Goal: Information Seeking & Learning: Learn about a topic

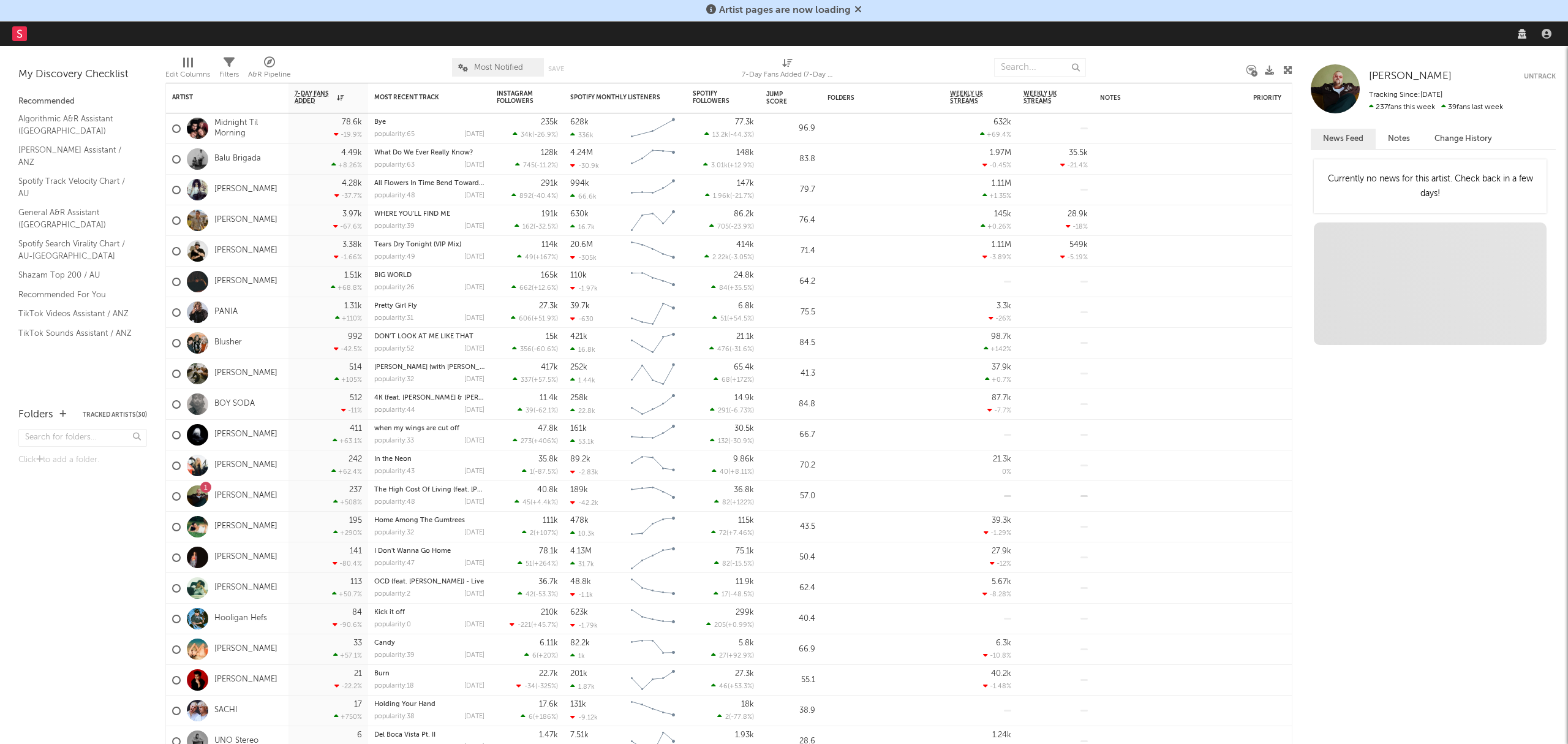
select select "recorded_music"
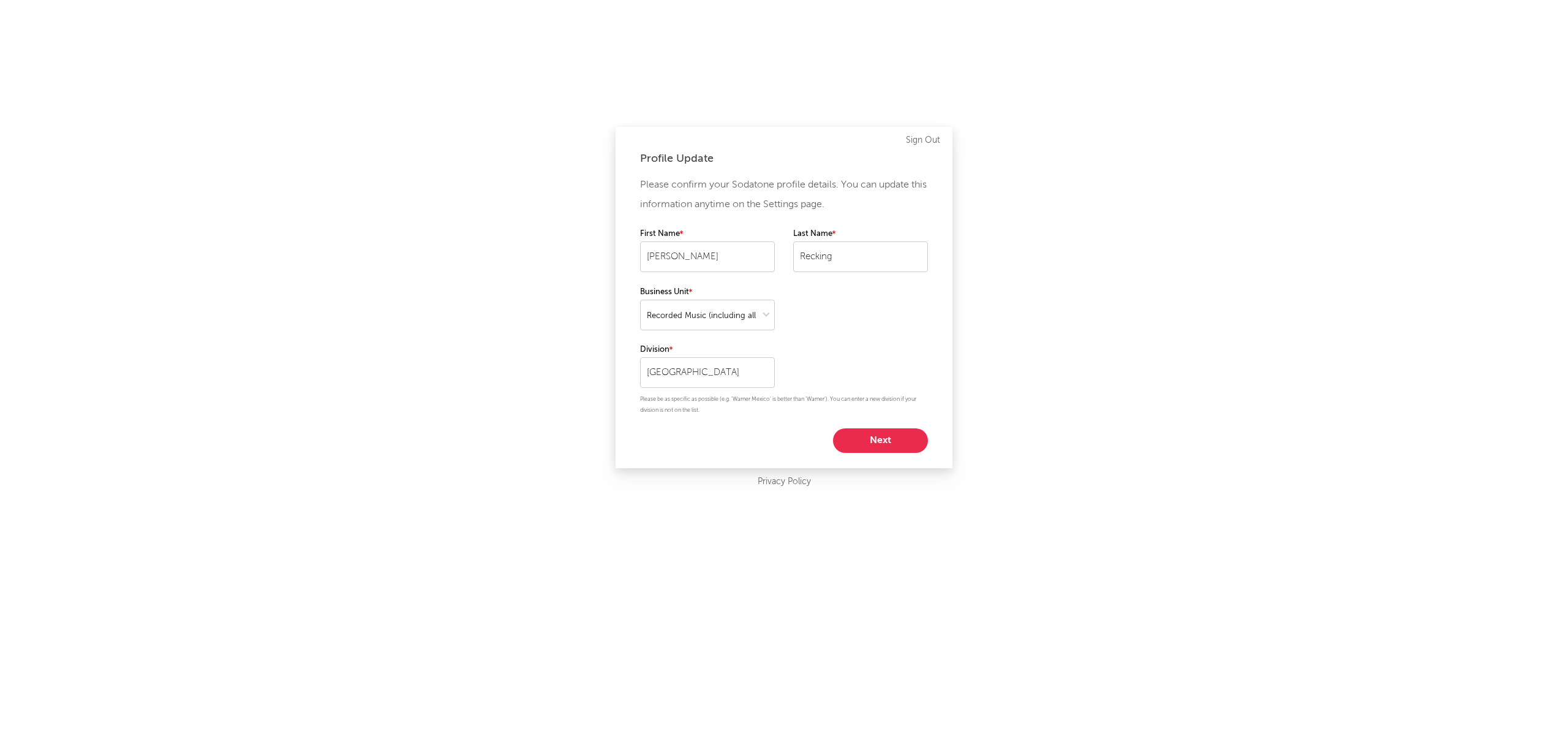
click at [869, 439] on button "Next" at bounding box center [880, 441] width 95 height 25
select select "marketing"
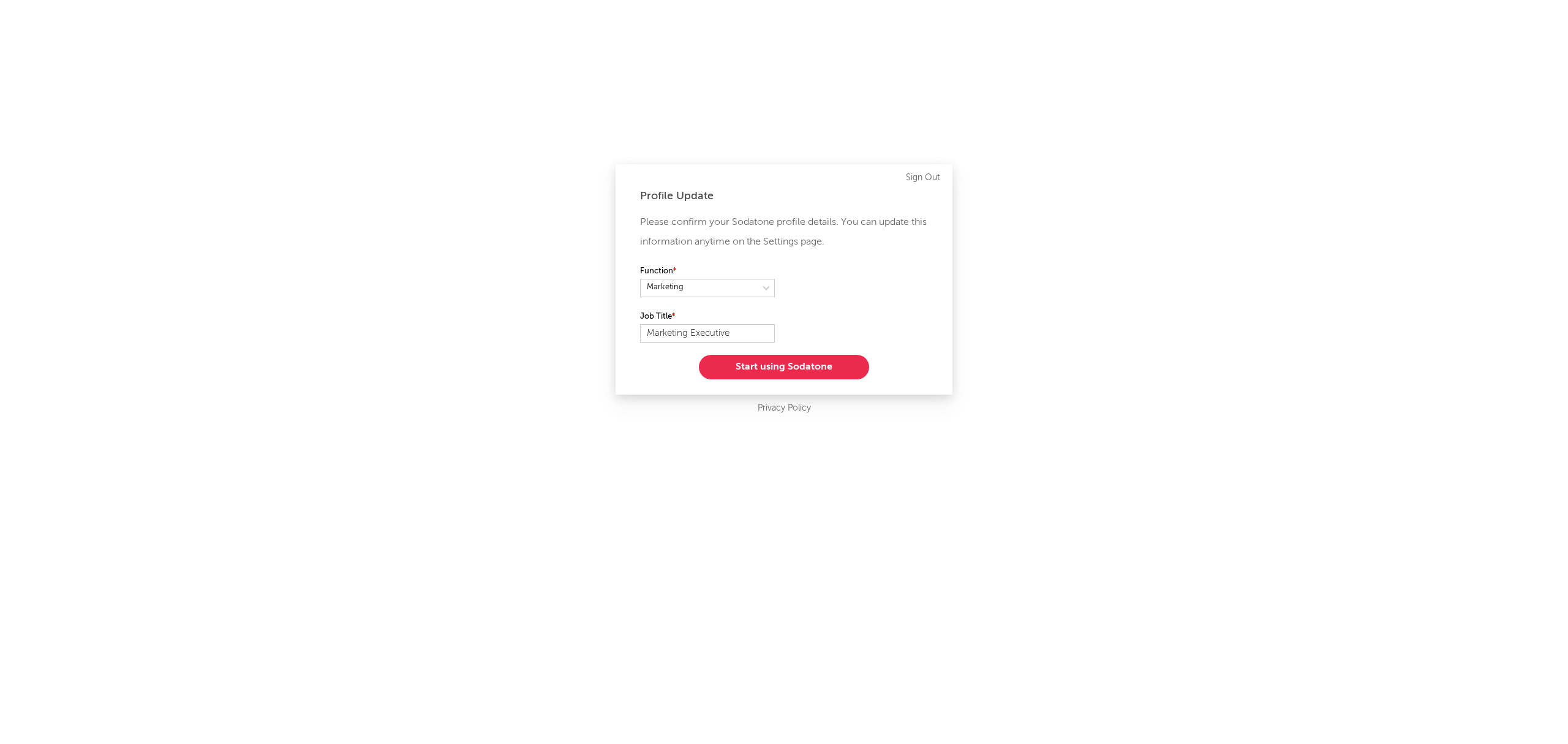
click at [812, 369] on button "Start using Sodatone" at bounding box center [784, 367] width 170 height 25
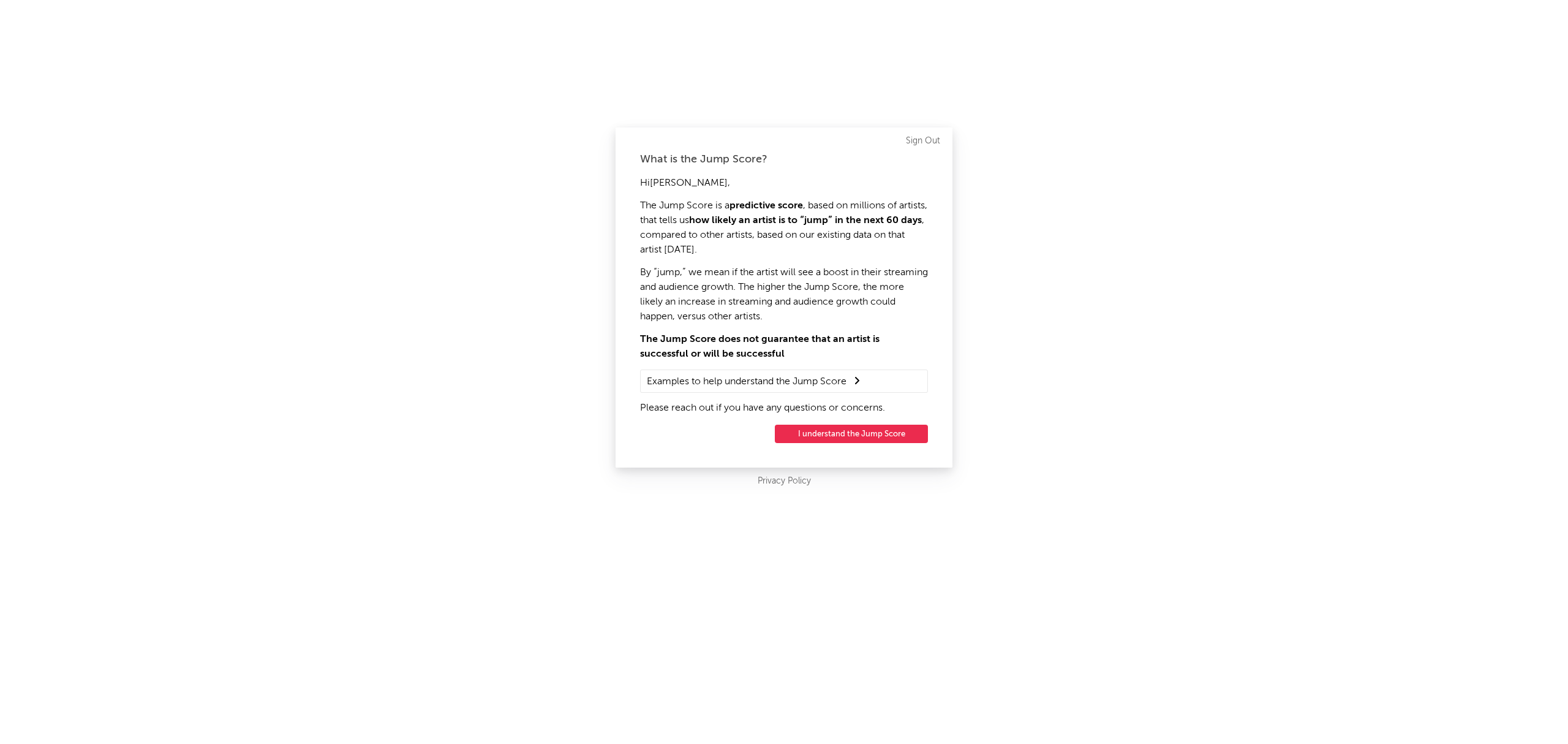
click at [836, 433] on button "I understand the Jump Score" at bounding box center [852, 433] width 153 height 18
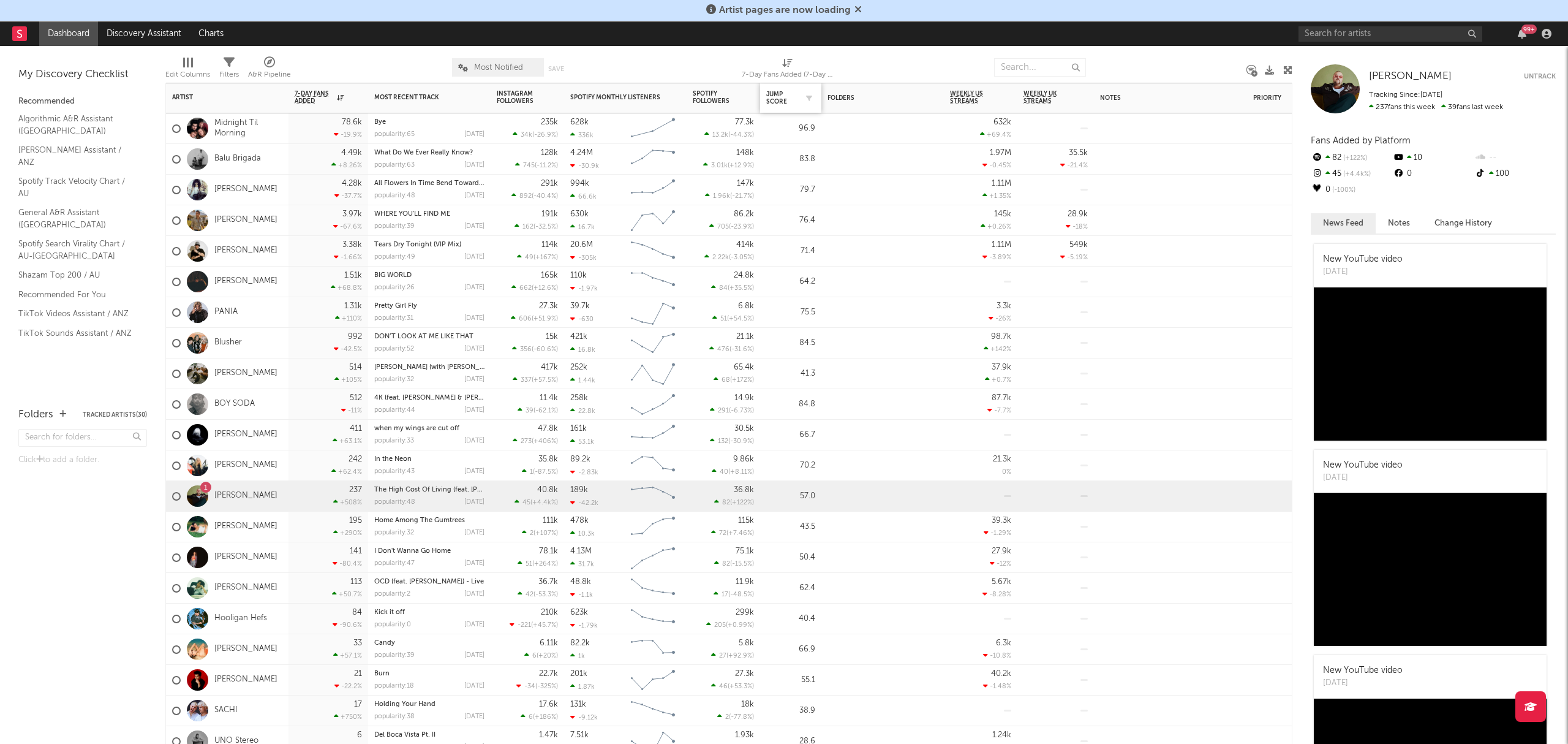
click at [801, 105] on div "Jump Score" at bounding box center [791, 97] width 49 height 26
click at [807, 101] on icon "button" at bounding box center [809, 97] width 6 height 6
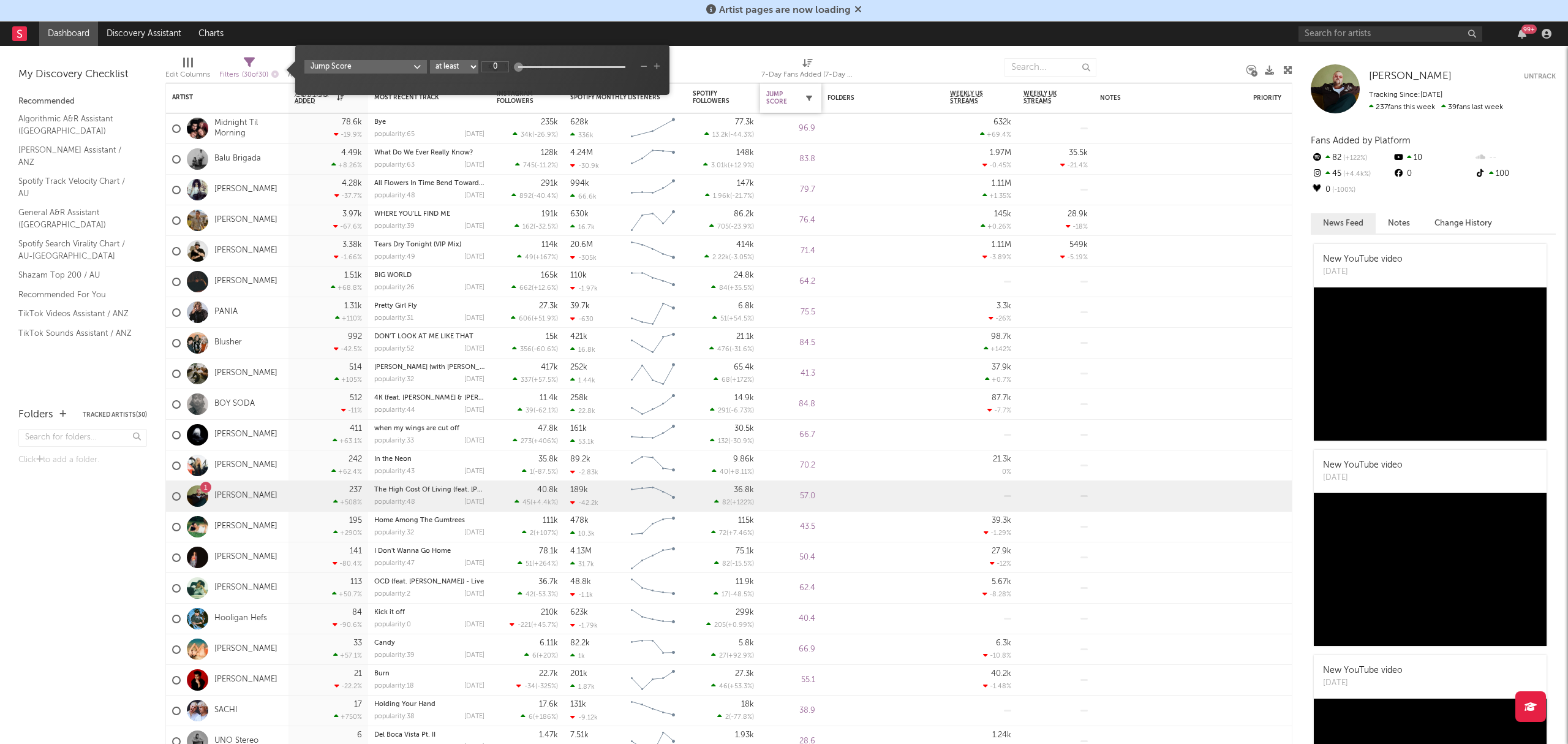
click at [805, 101] on button "button" at bounding box center [809, 98] width 12 height 12
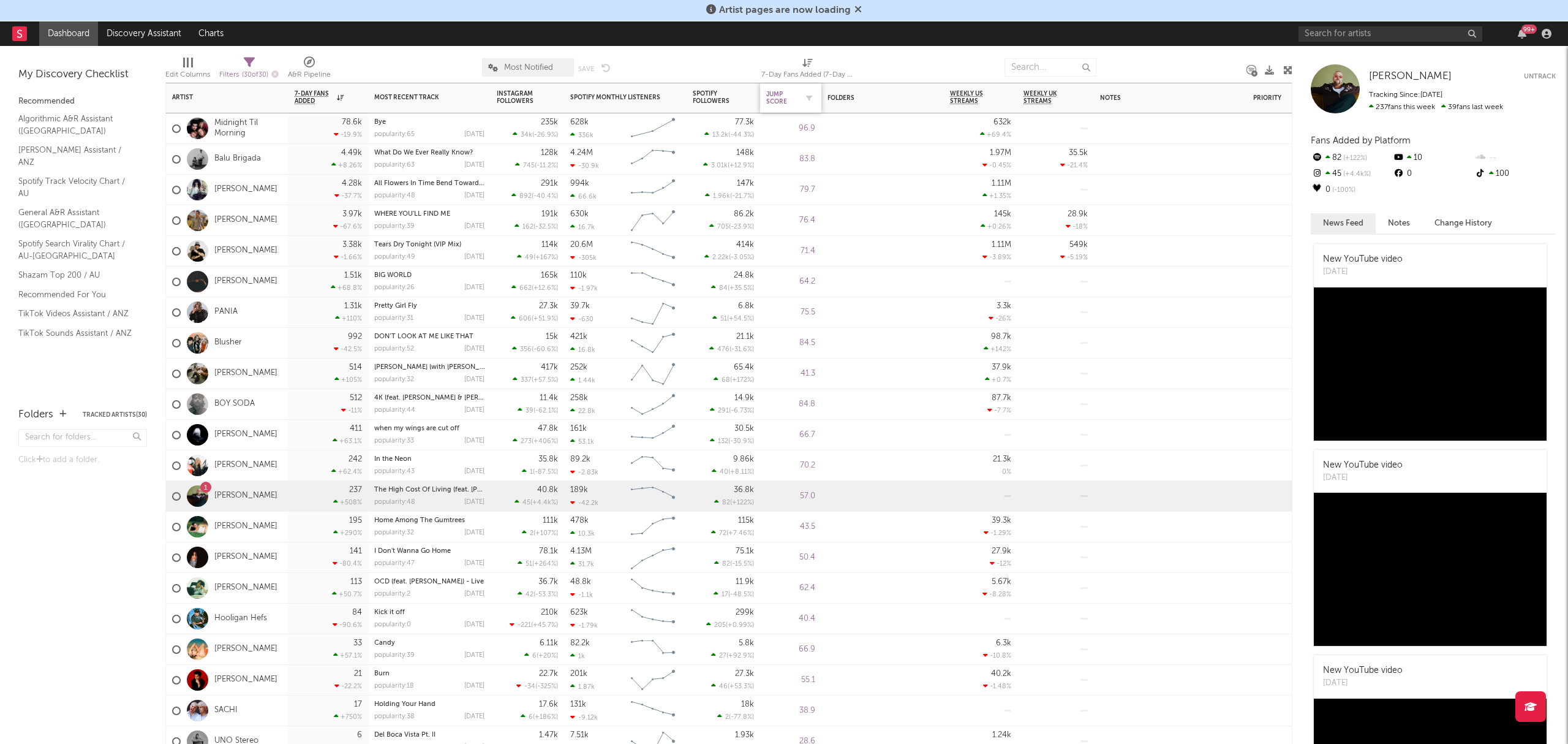
click at [777, 98] on div "Jump Score" at bounding box center [782, 98] width 30 height 15
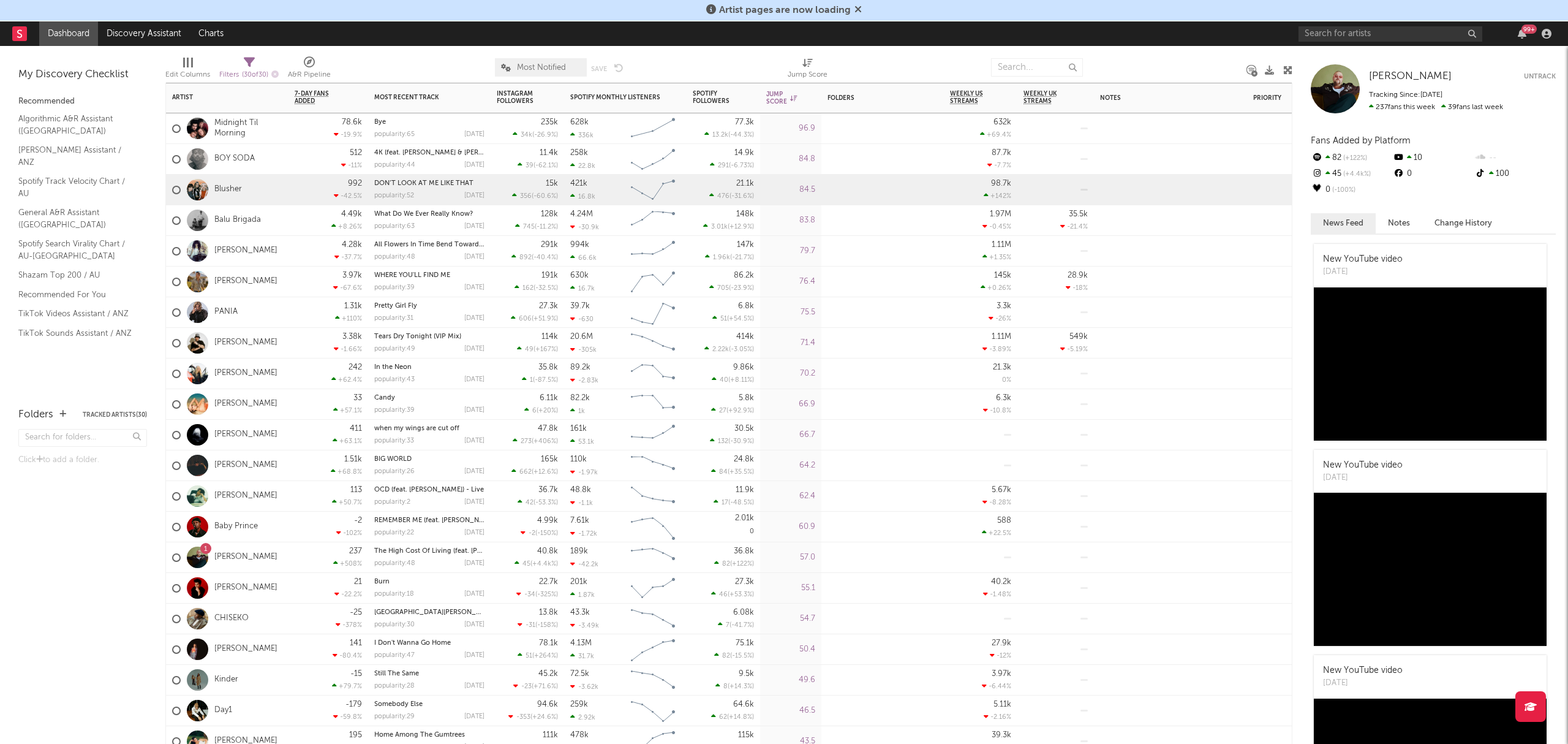
click at [895, 194] on div at bounding box center [882, 187] width 123 height 25
click at [1149, 61] on div at bounding box center [1164, 67] width 146 height 30
click at [841, 263] on div at bounding box center [882, 250] width 123 height 30
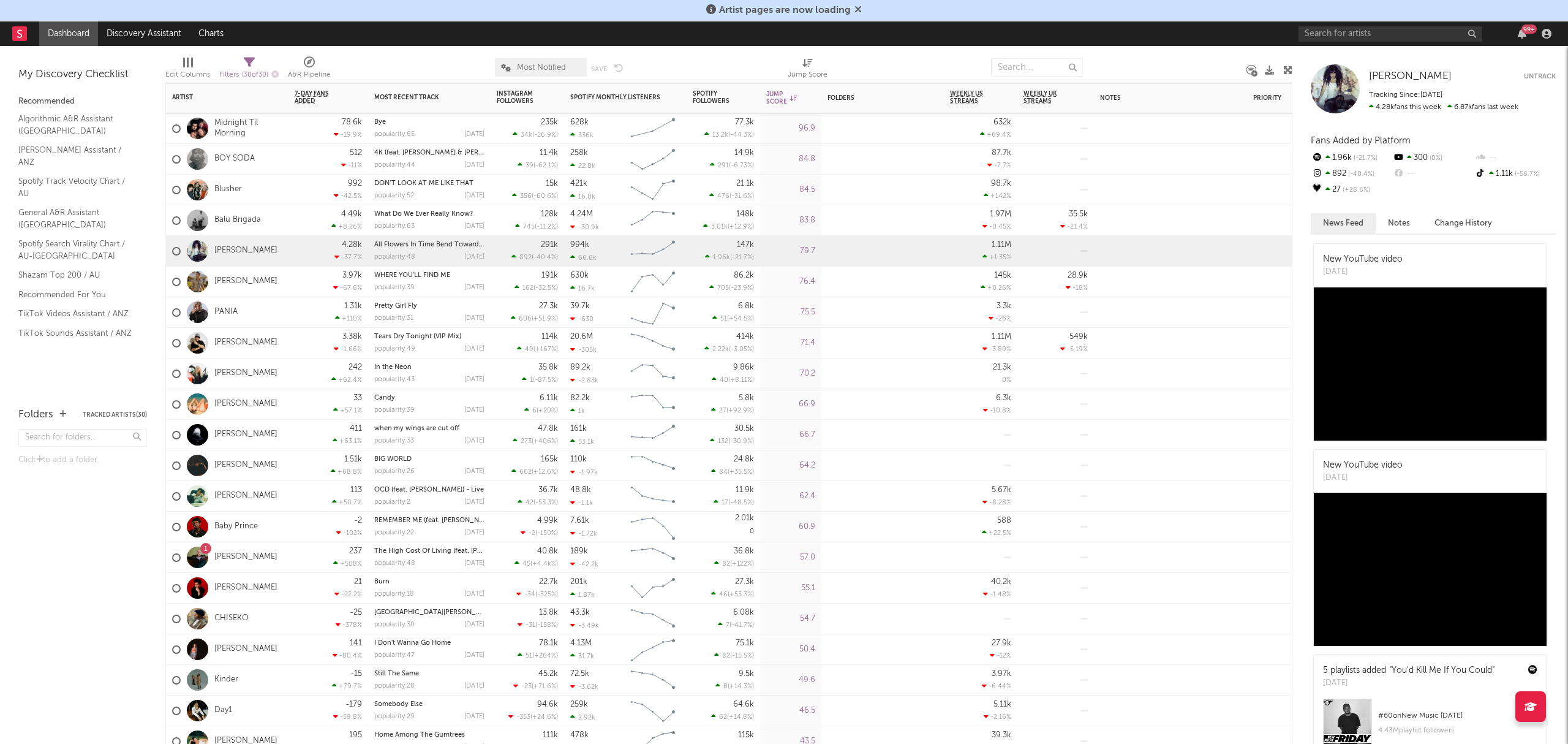
click at [298, 415] on div "33 +57.1 %" at bounding box center [329, 404] width 68 height 30
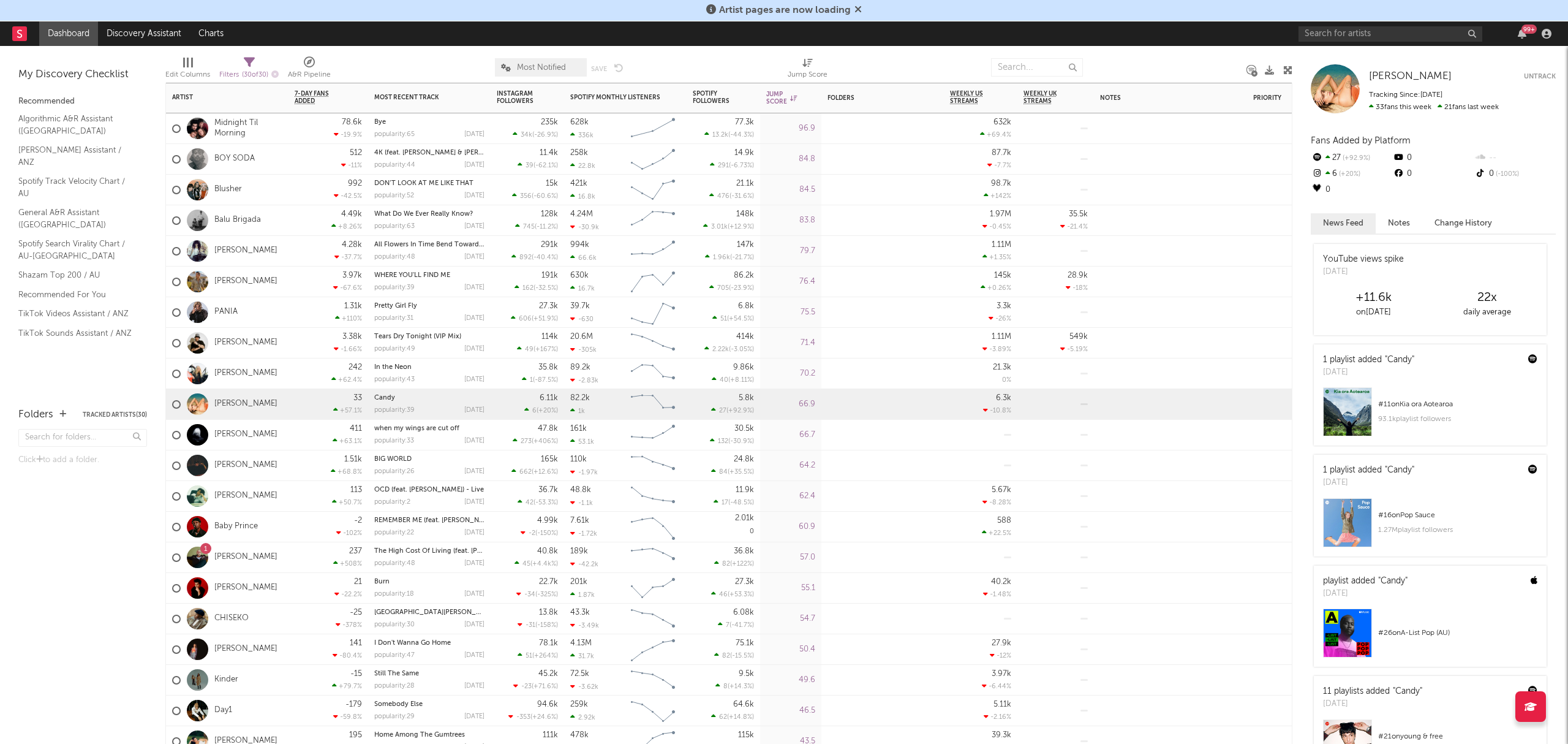
click at [588, 440] on div "53.1k" at bounding box center [582, 442] width 24 height 8
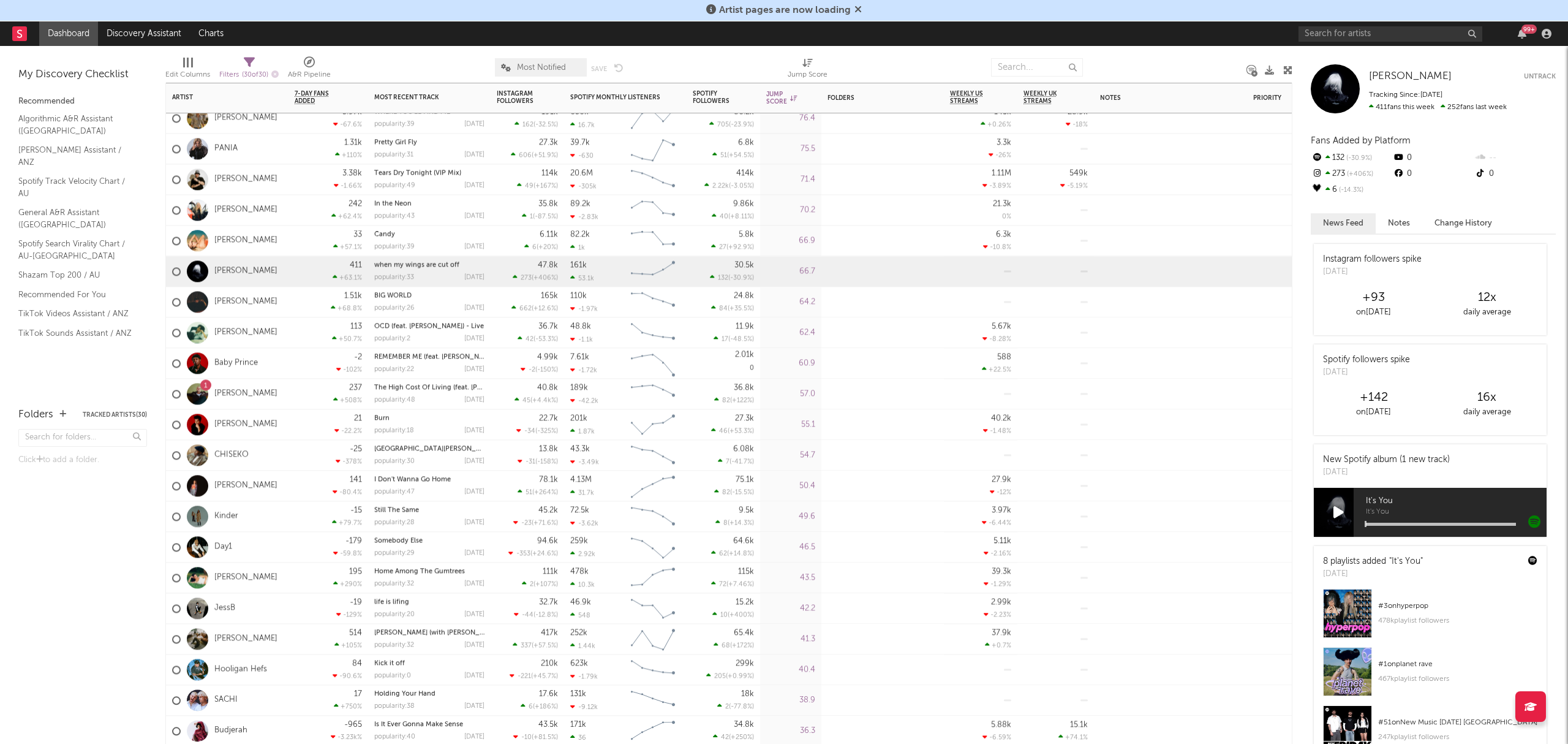
click at [300, 337] on div "113 +50.7 %" at bounding box center [329, 332] width 68 height 30
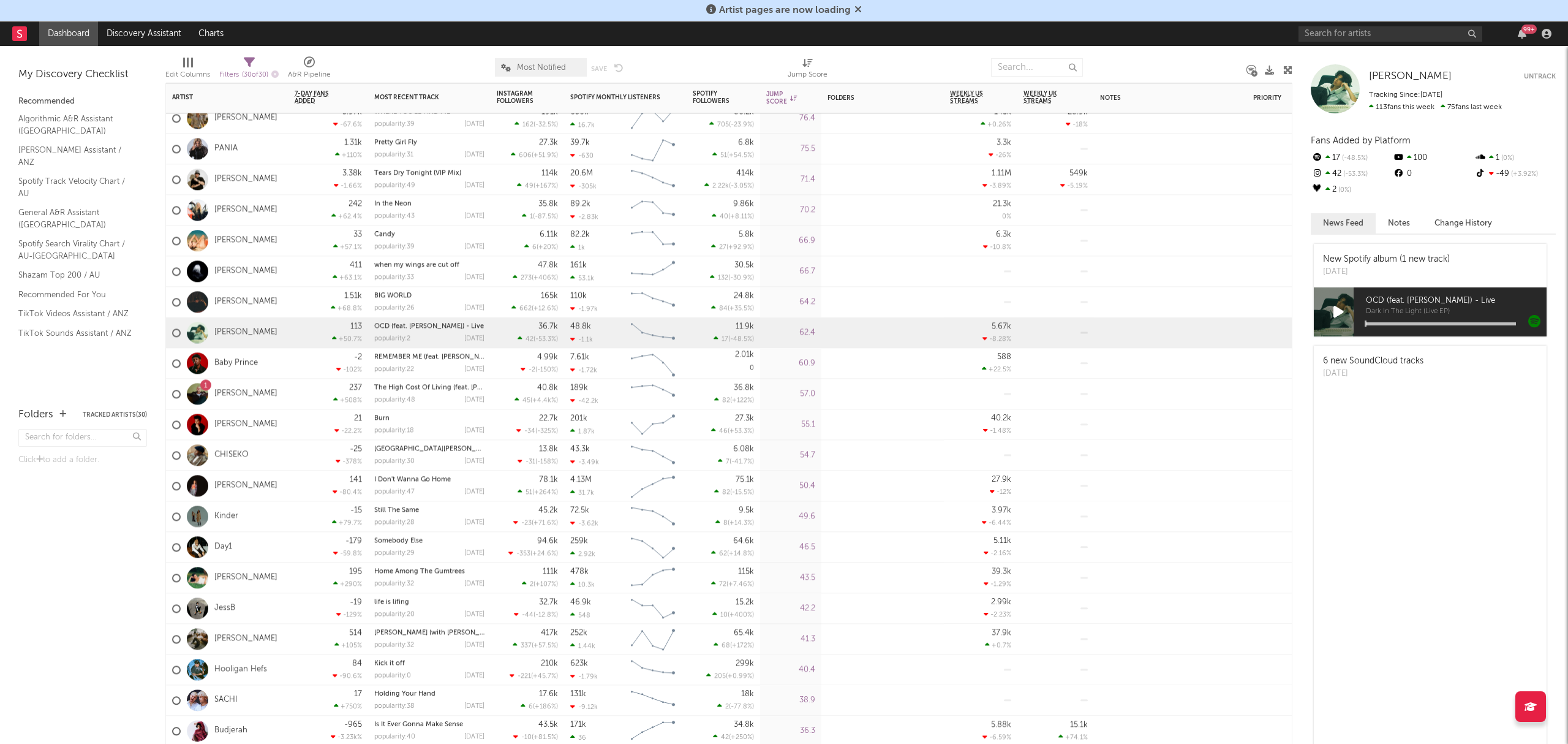
click at [831, 369] on div at bounding box center [882, 361] width 123 height 25
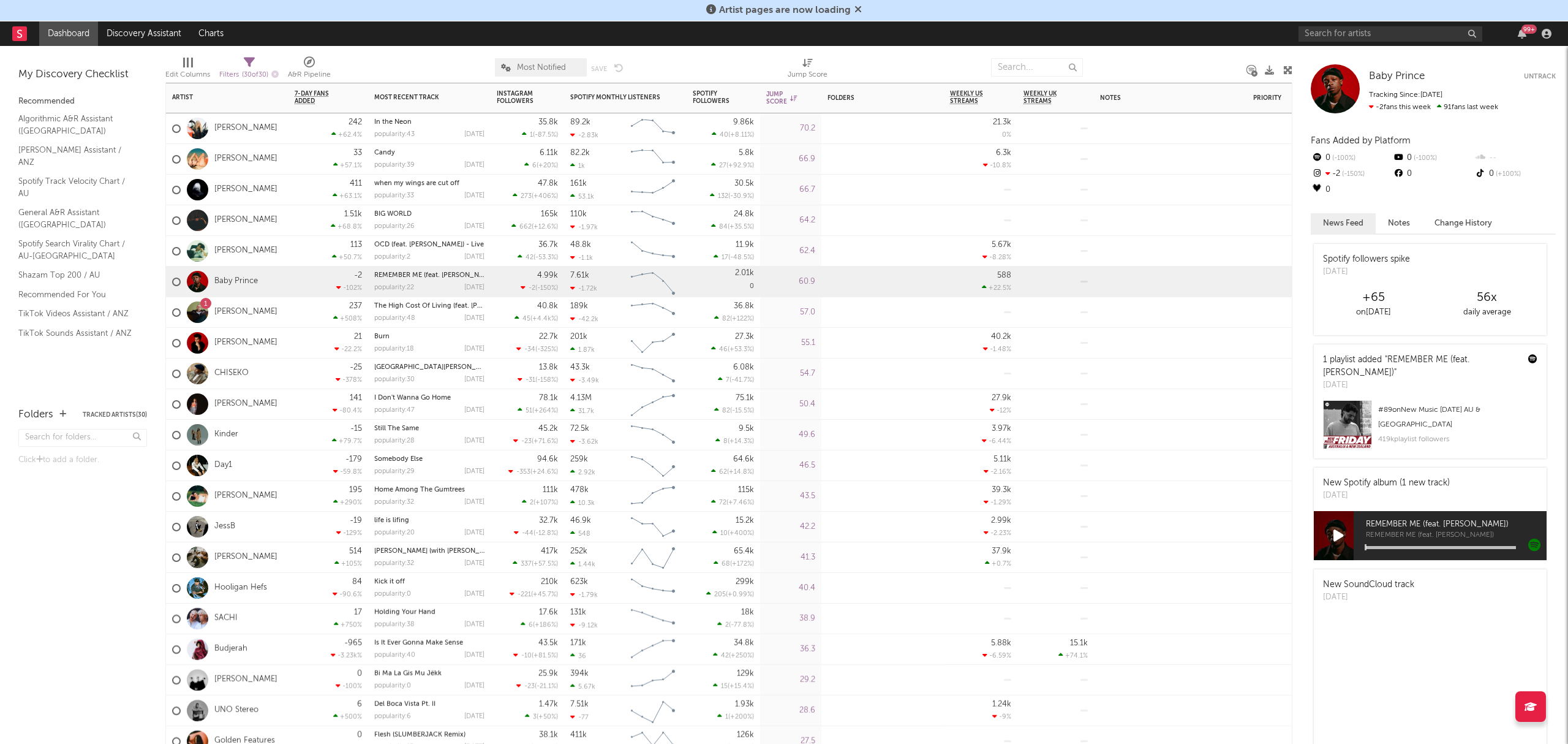
click at [306, 559] on div "514 +105 %" at bounding box center [329, 557] width 68 height 30
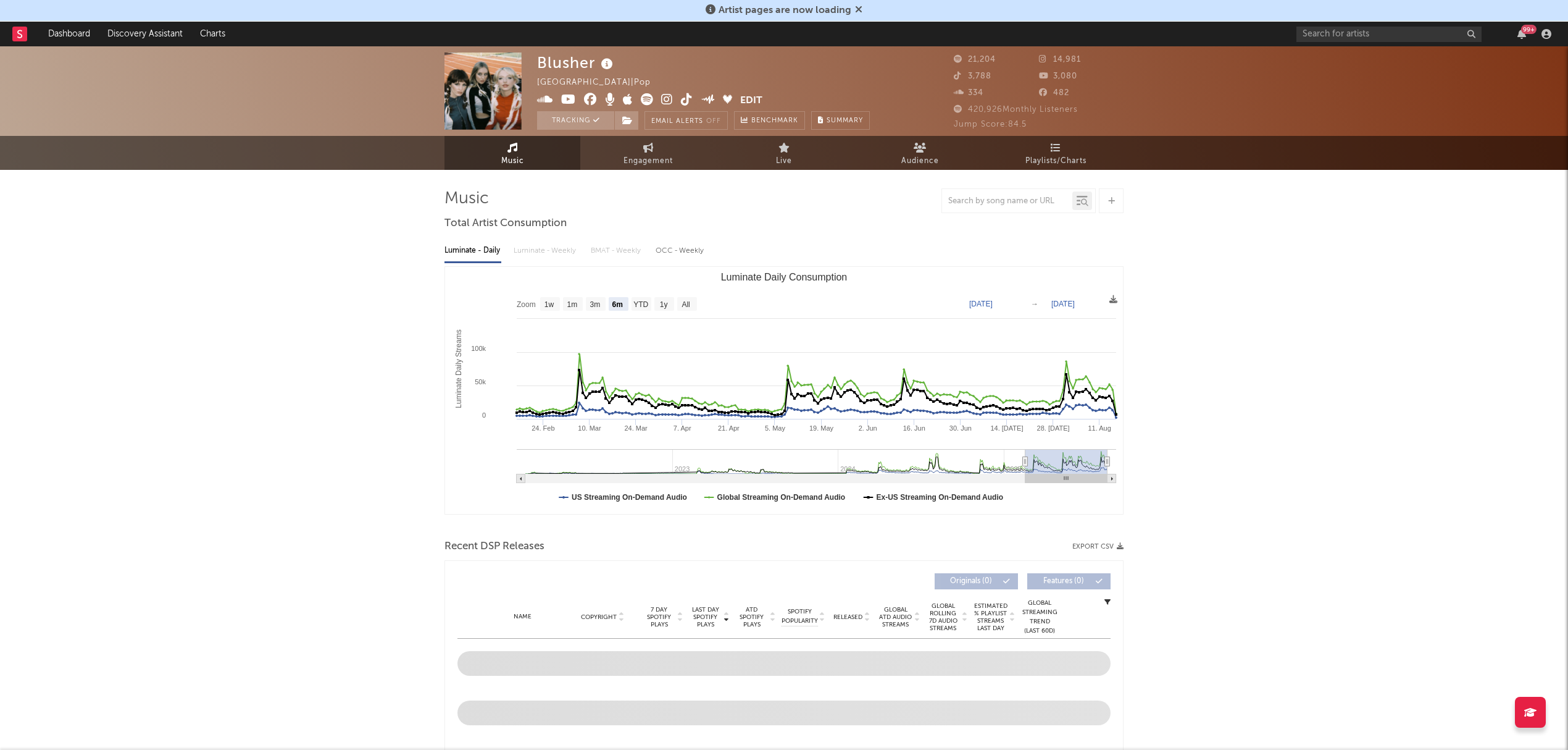
select select "6m"
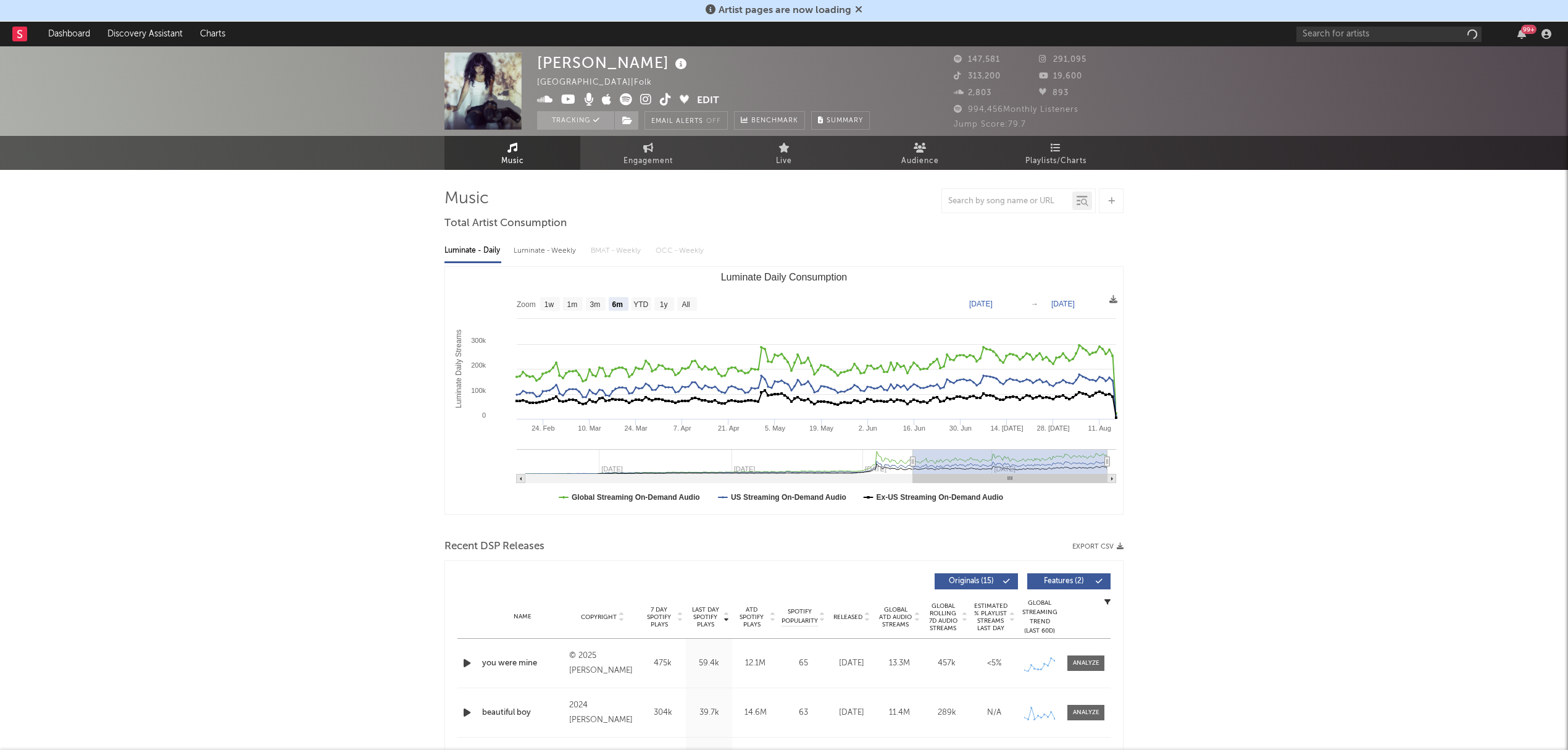
select select "6m"
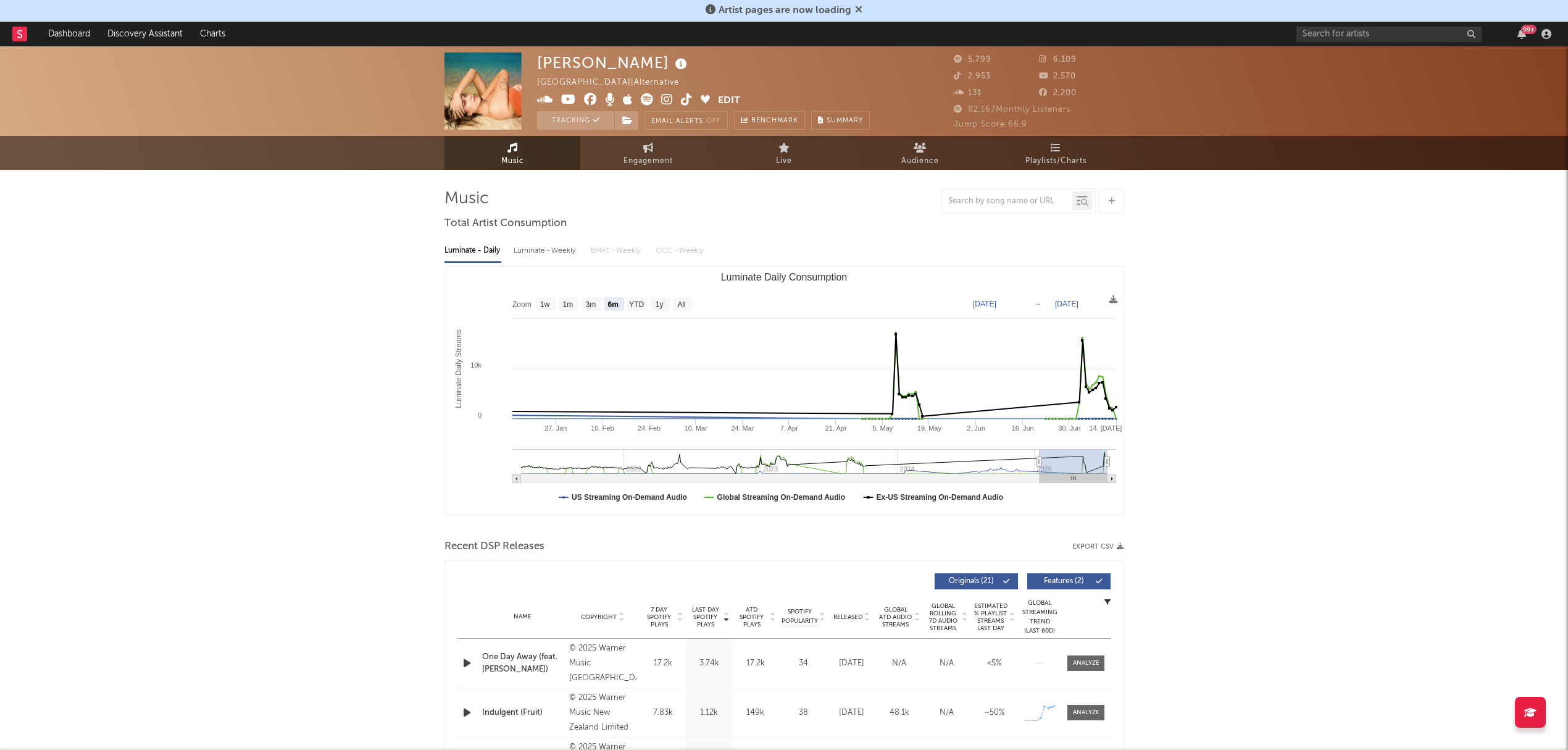
select select "6m"
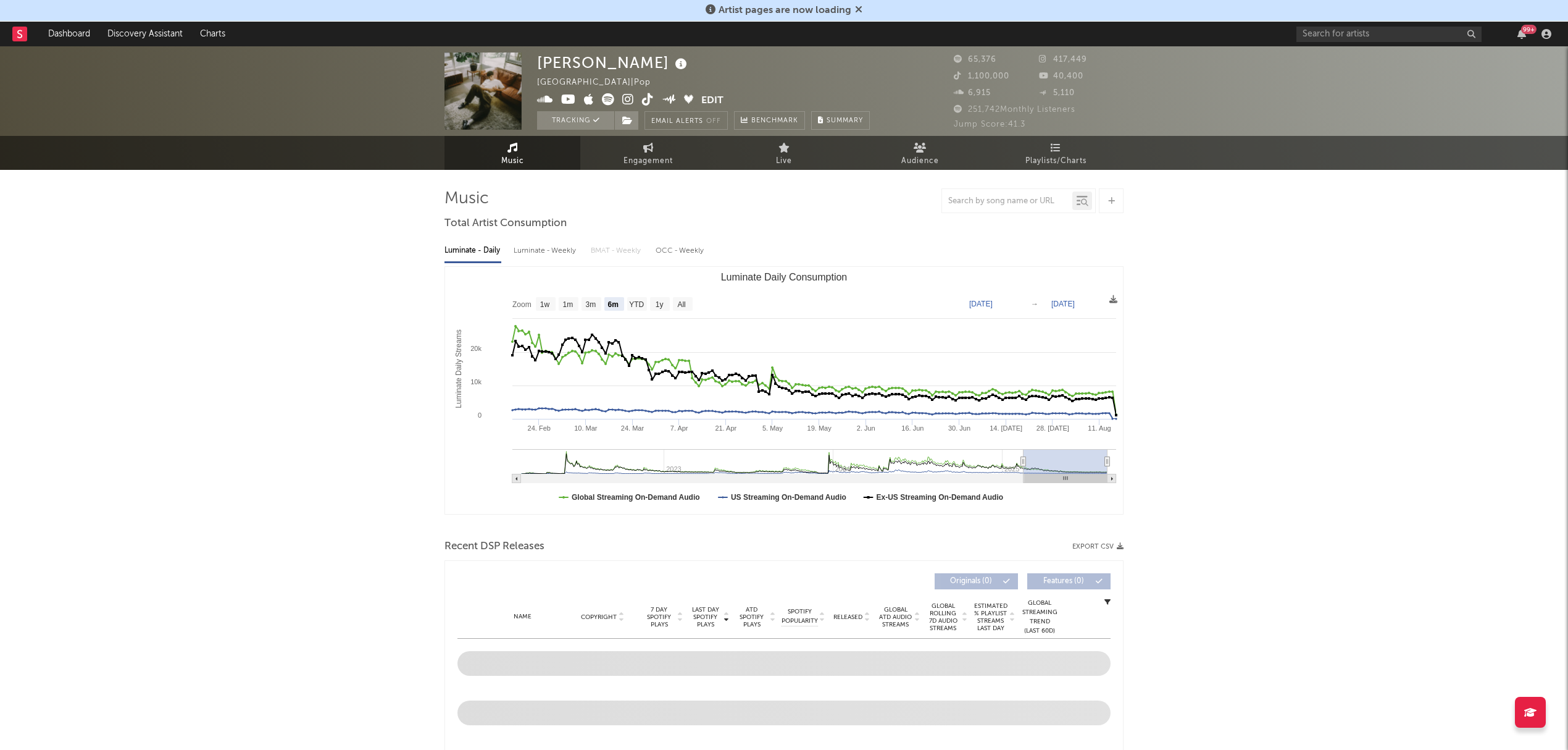
select select "6m"
